Goal: Book appointment/travel/reservation

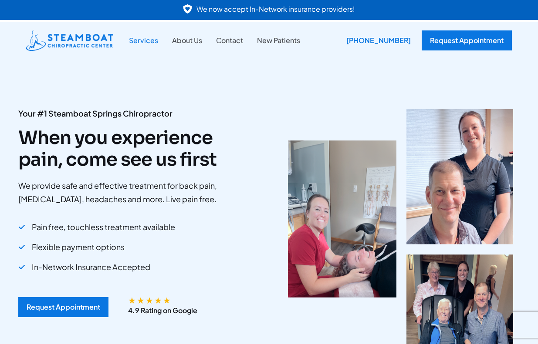
click at [144, 40] on link "Services" at bounding box center [143, 40] width 43 height 11
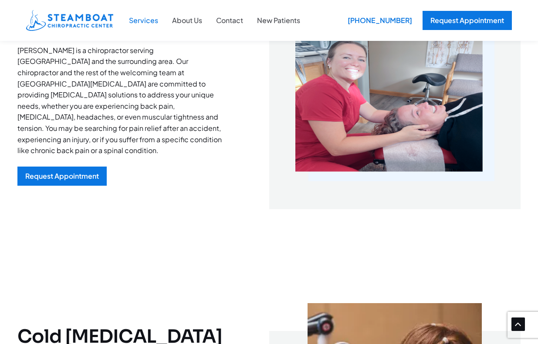
scroll to position [305, 0]
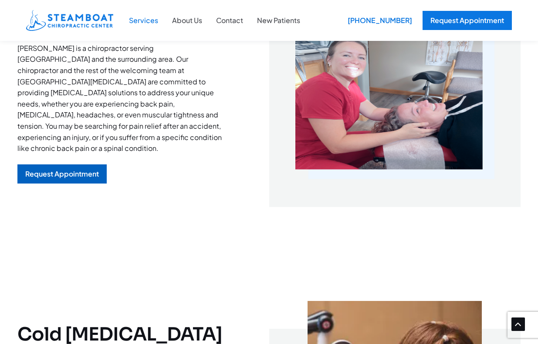
click at [78, 171] on div "Request Appointment" at bounding box center [62, 174] width 74 height 7
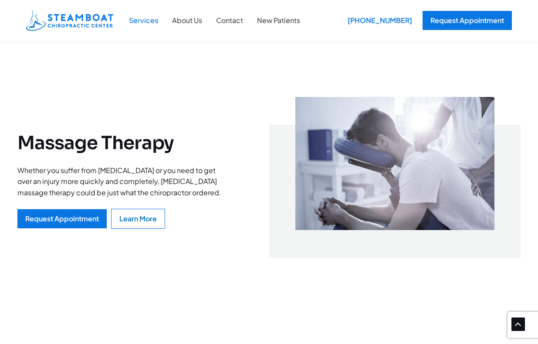
scroll to position [1960, 0]
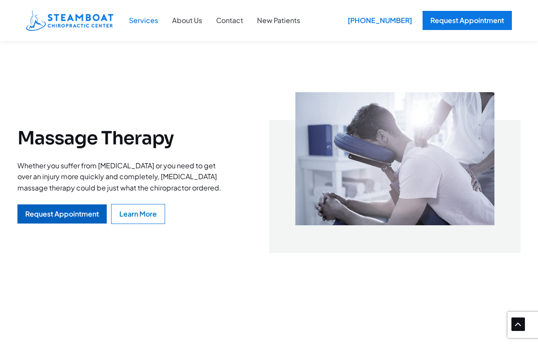
click at [71, 218] on div "Request Appointment" at bounding box center [62, 214] width 74 height 7
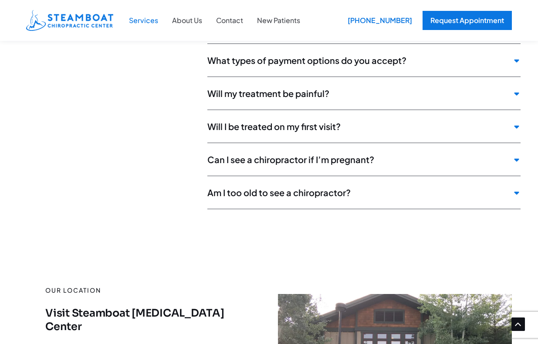
scroll to position [3092, 0]
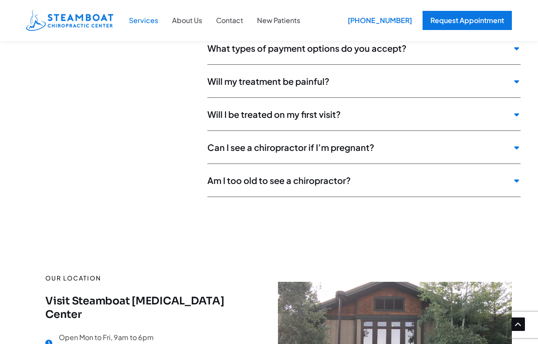
click at [332, 54] on span "What types of payment options do you accept?" at bounding box center [357, 48] width 301 height 11
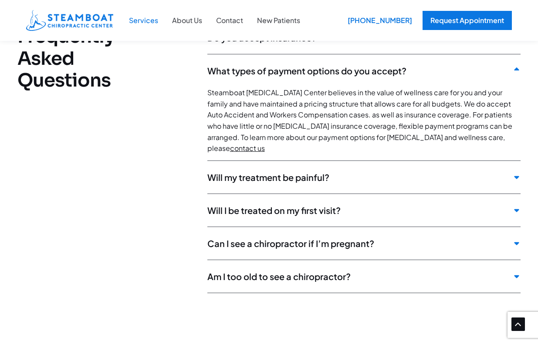
scroll to position [2961, 0]
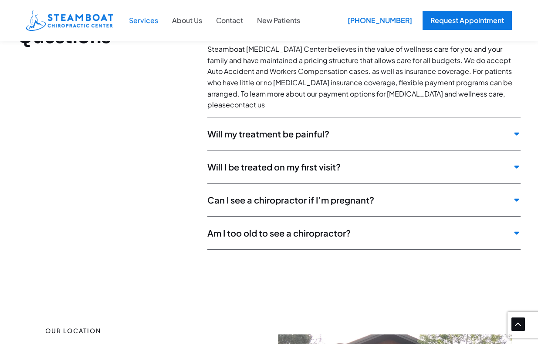
click at [317, 139] on span "Will my treatment be painful?" at bounding box center [357, 133] width 301 height 11
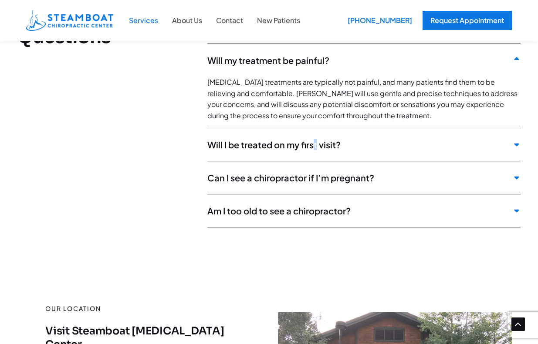
click at [315, 161] on div "Will I be treated on my first visit?" at bounding box center [363, 147] width 313 height 28
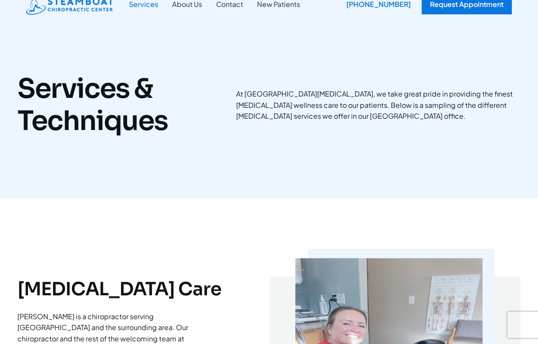
scroll to position [0, 0]
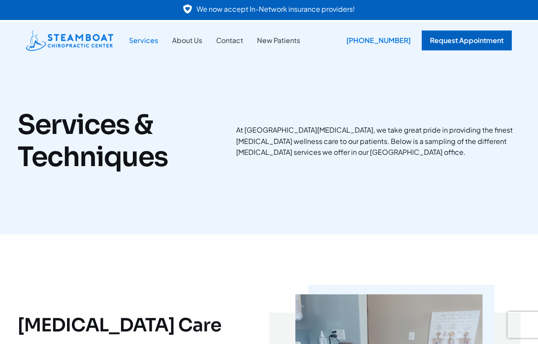
click at [482, 45] on div "Request Appointment" at bounding box center [467, 40] width 90 height 20
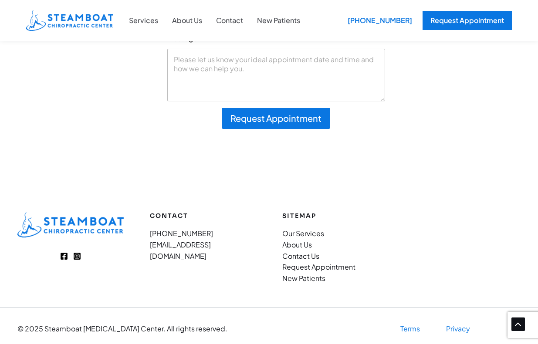
scroll to position [252, 0]
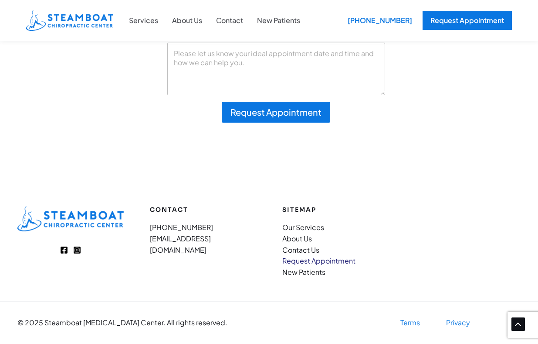
click at [339, 261] on link "Request Appointment" at bounding box center [318, 260] width 73 height 9
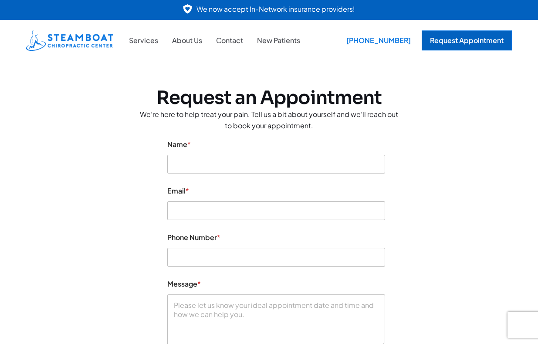
click at [476, 41] on div "Request Appointment" at bounding box center [467, 40] width 90 height 20
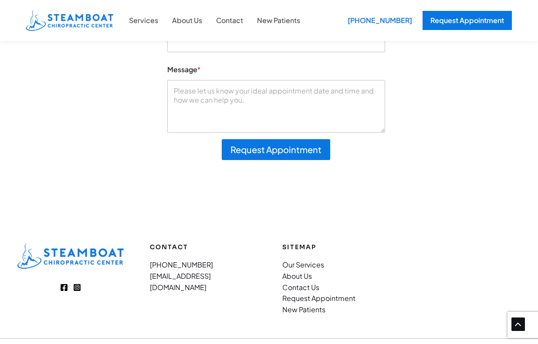
scroll to position [252, 0]
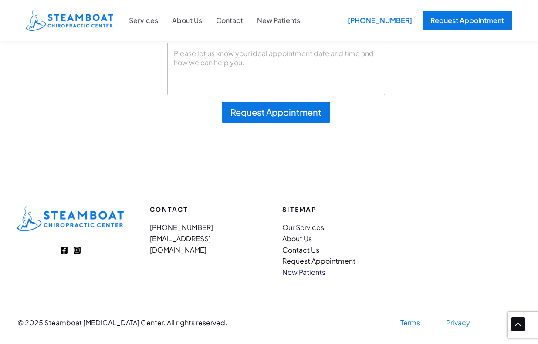
click at [311, 275] on link "New Patients" at bounding box center [303, 272] width 43 height 9
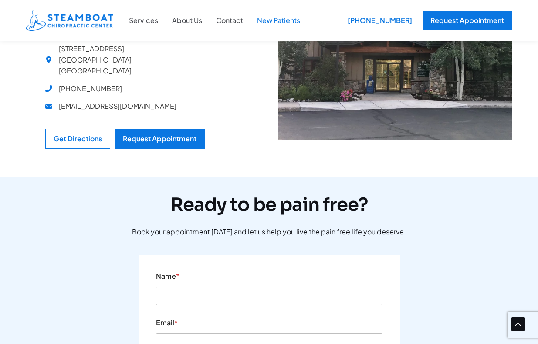
scroll to position [740, 0]
